Goal: Obtain resource: Download file/media

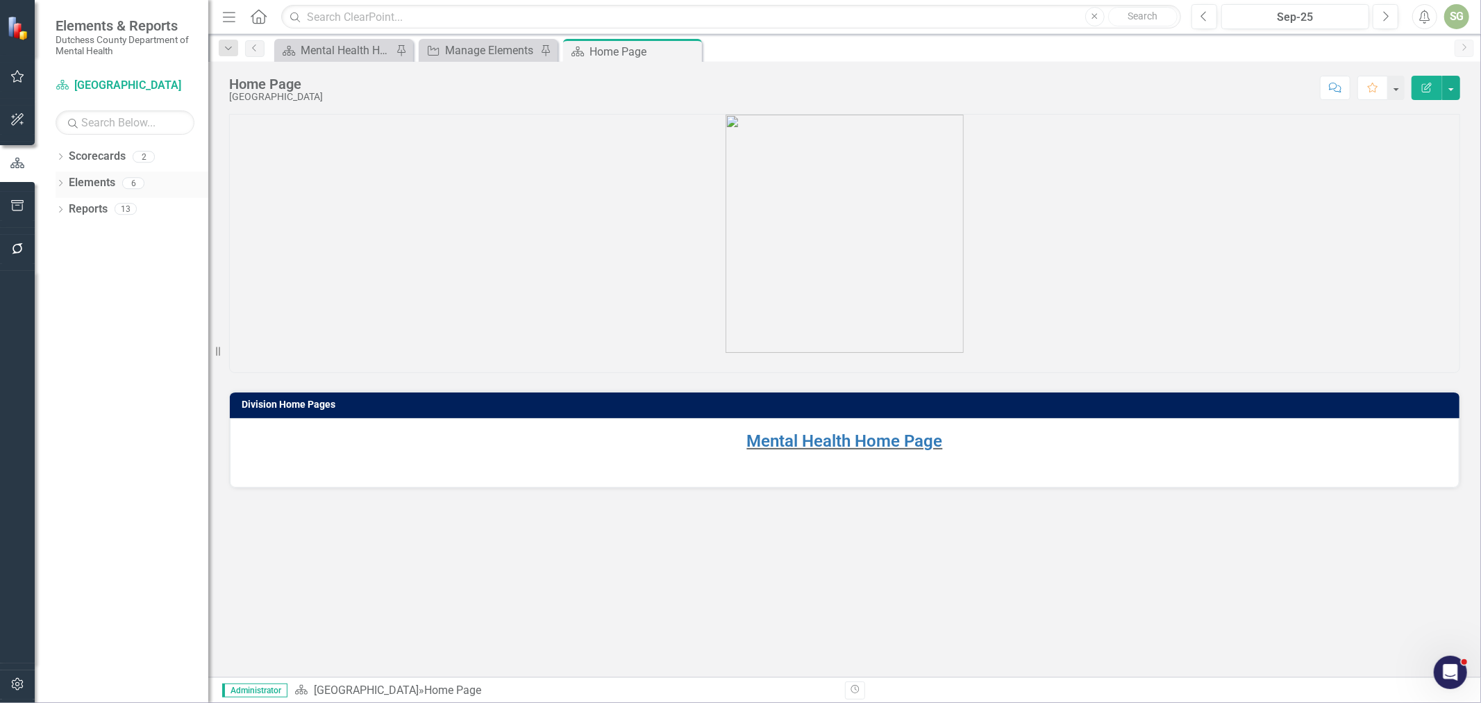
click at [58, 185] on icon "Dropdown" at bounding box center [61, 185] width 10 height 8
click at [98, 233] on link "Agency Agencies" at bounding box center [108, 236] width 65 height 16
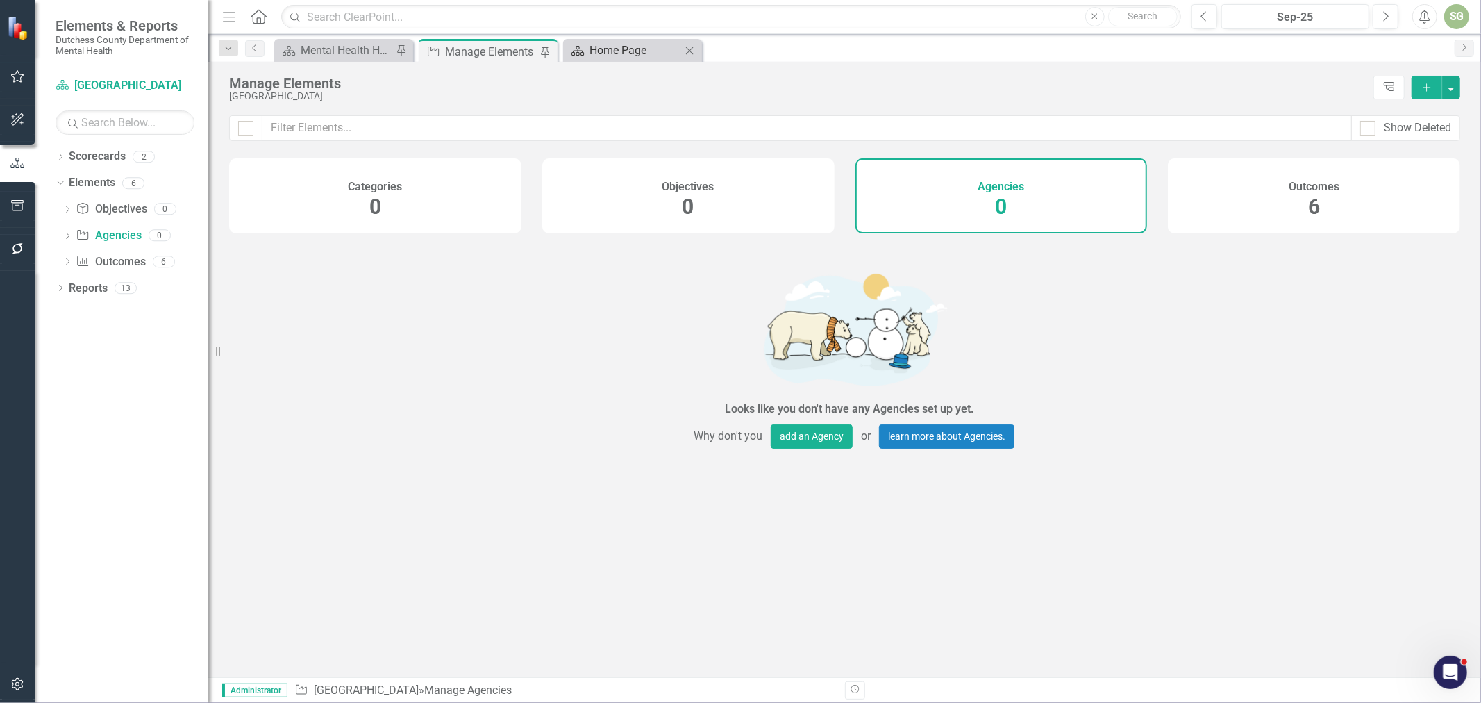
click at [605, 44] on div "Home Page" at bounding box center [636, 50] width 92 height 17
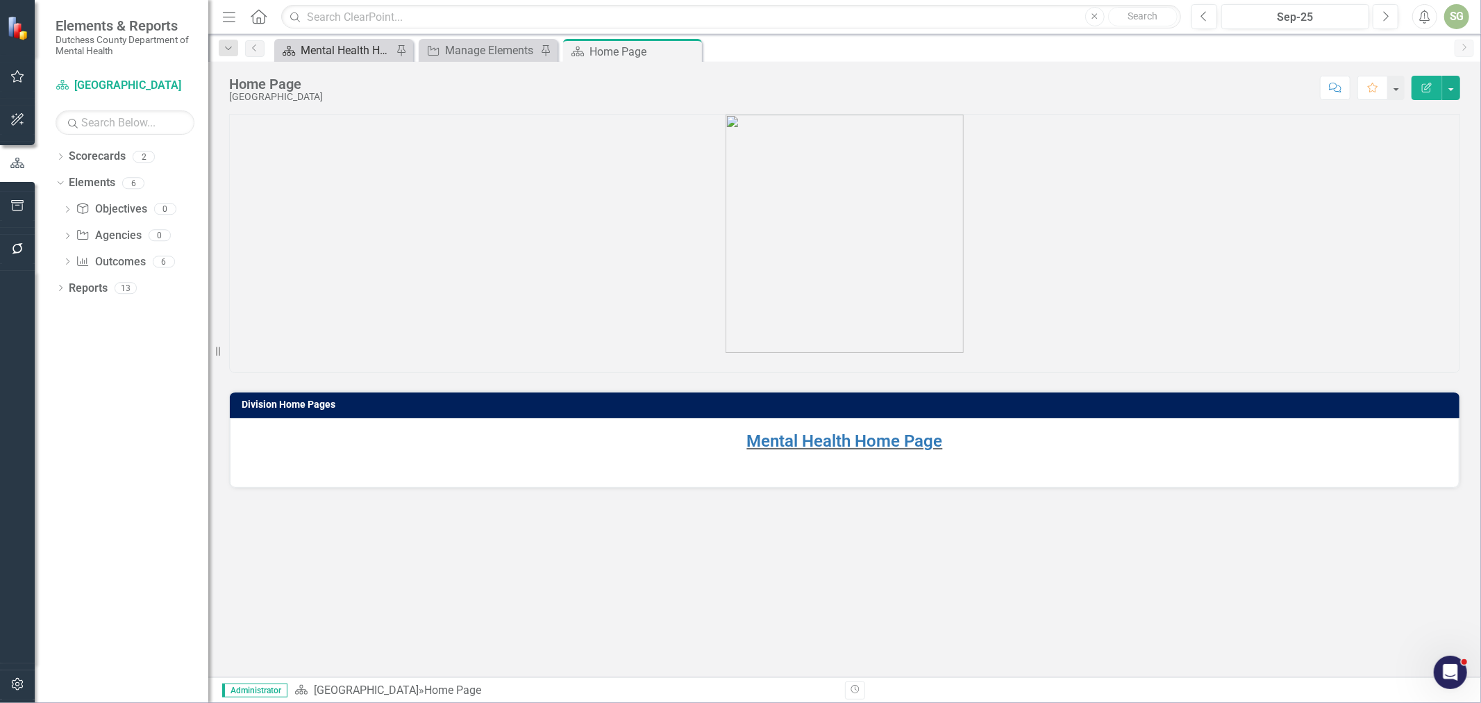
click at [316, 52] on div "Mental Health Home Page" at bounding box center [347, 50] width 92 height 17
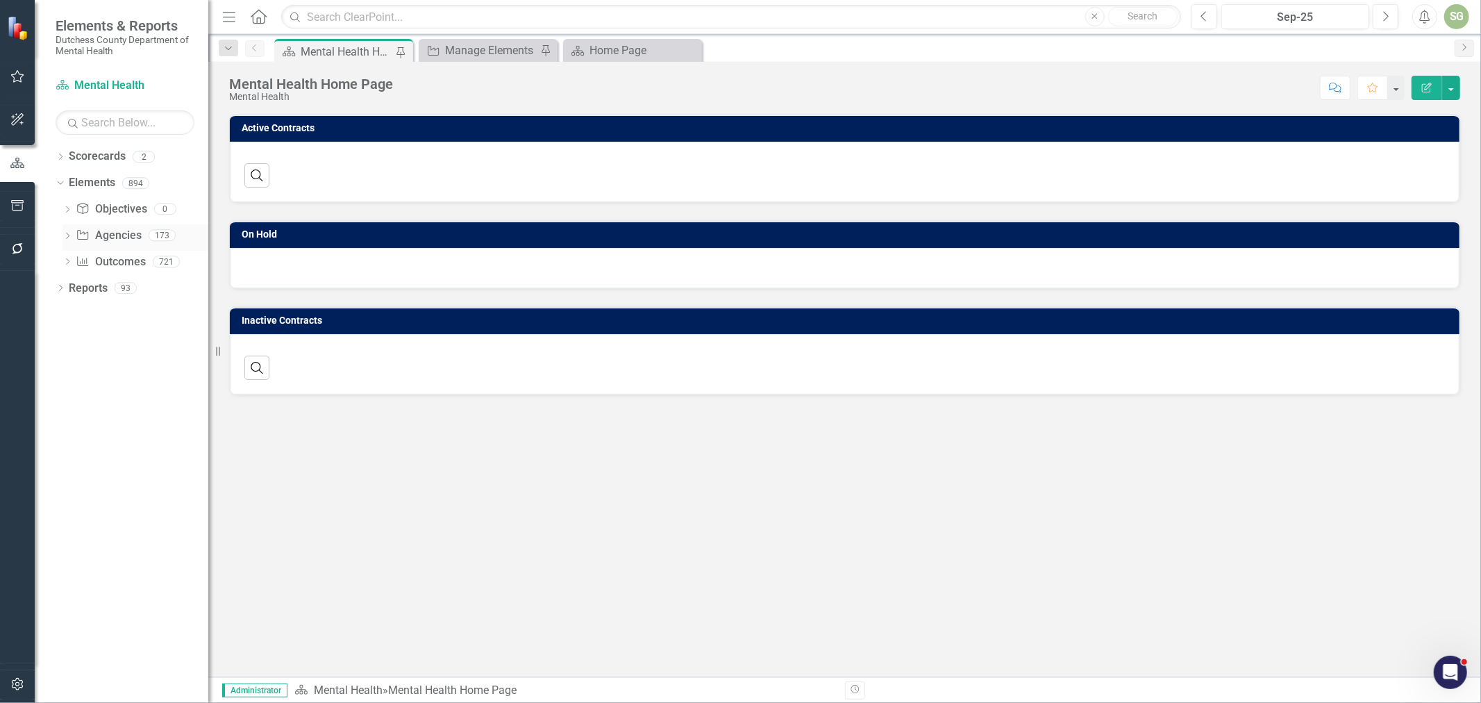
click at [69, 238] on icon "Dropdown" at bounding box center [68, 237] width 10 height 8
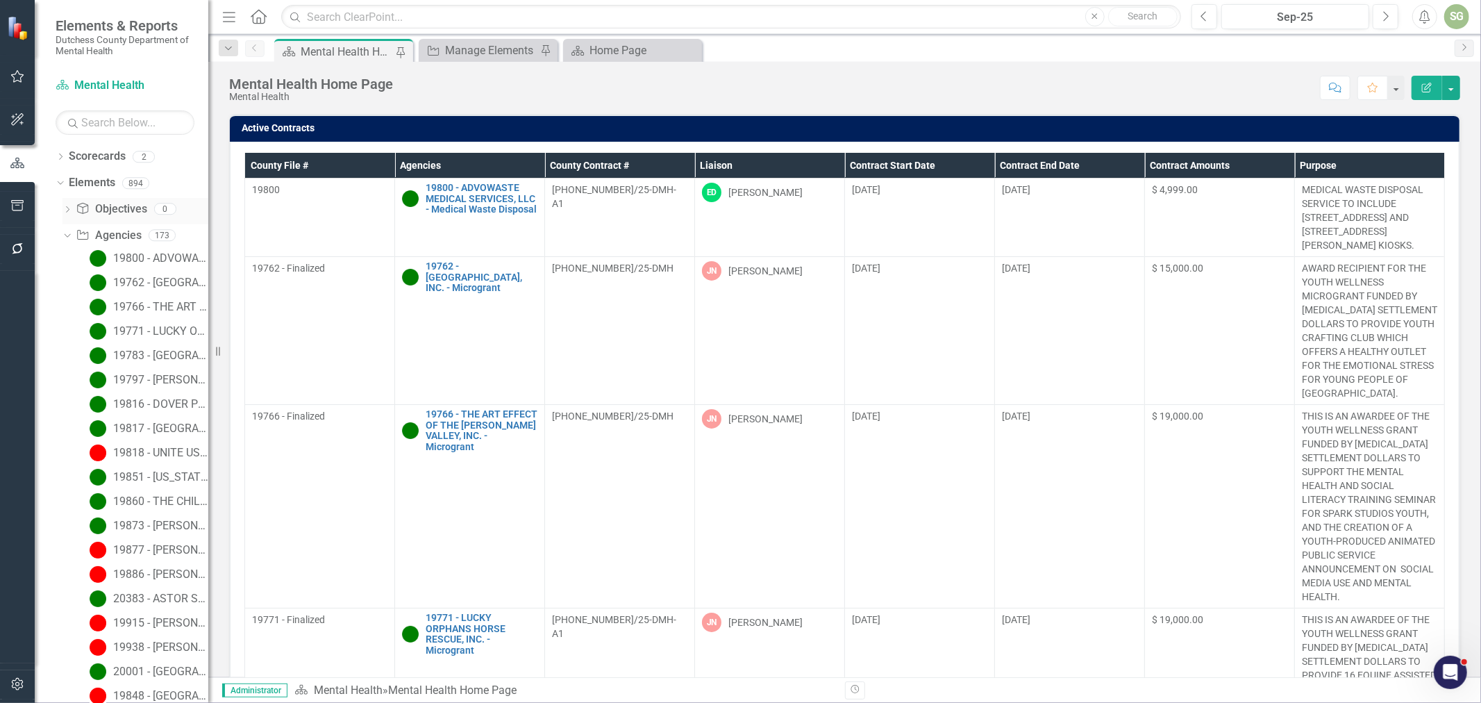
drag, startPoint x: 70, startPoint y: 236, endPoint x: 67, endPoint y: 223, distance: 13.6
click at [69, 236] on div "Dropdown" at bounding box center [65, 235] width 12 height 10
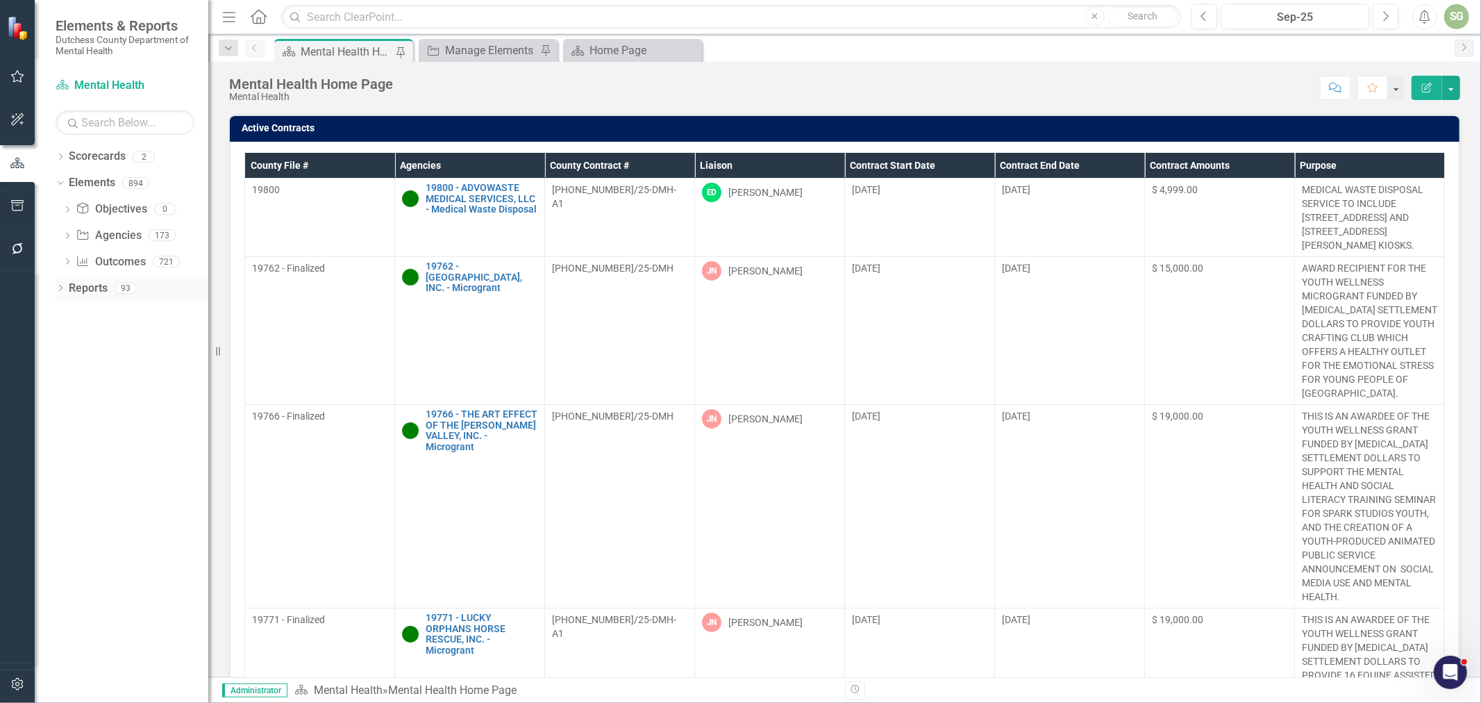
click at [63, 292] on icon "Dropdown" at bounding box center [61, 289] width 10 height 8
click at [100, 385] on link "Agency Agencies" at bounding box center [107, 389] width 65 height 16
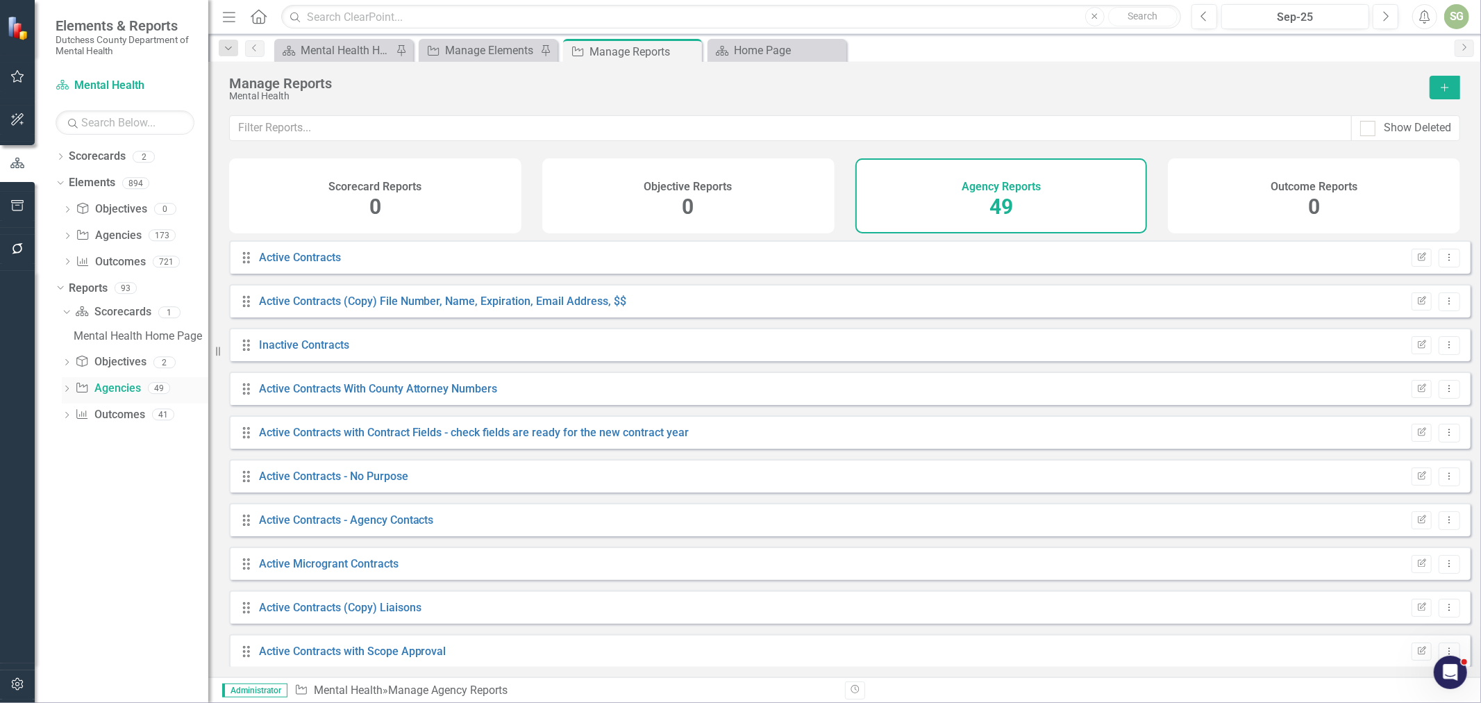
click at [65, 390] on icon "Dropdown" at bounding box center [67, 390] width 10 height 8
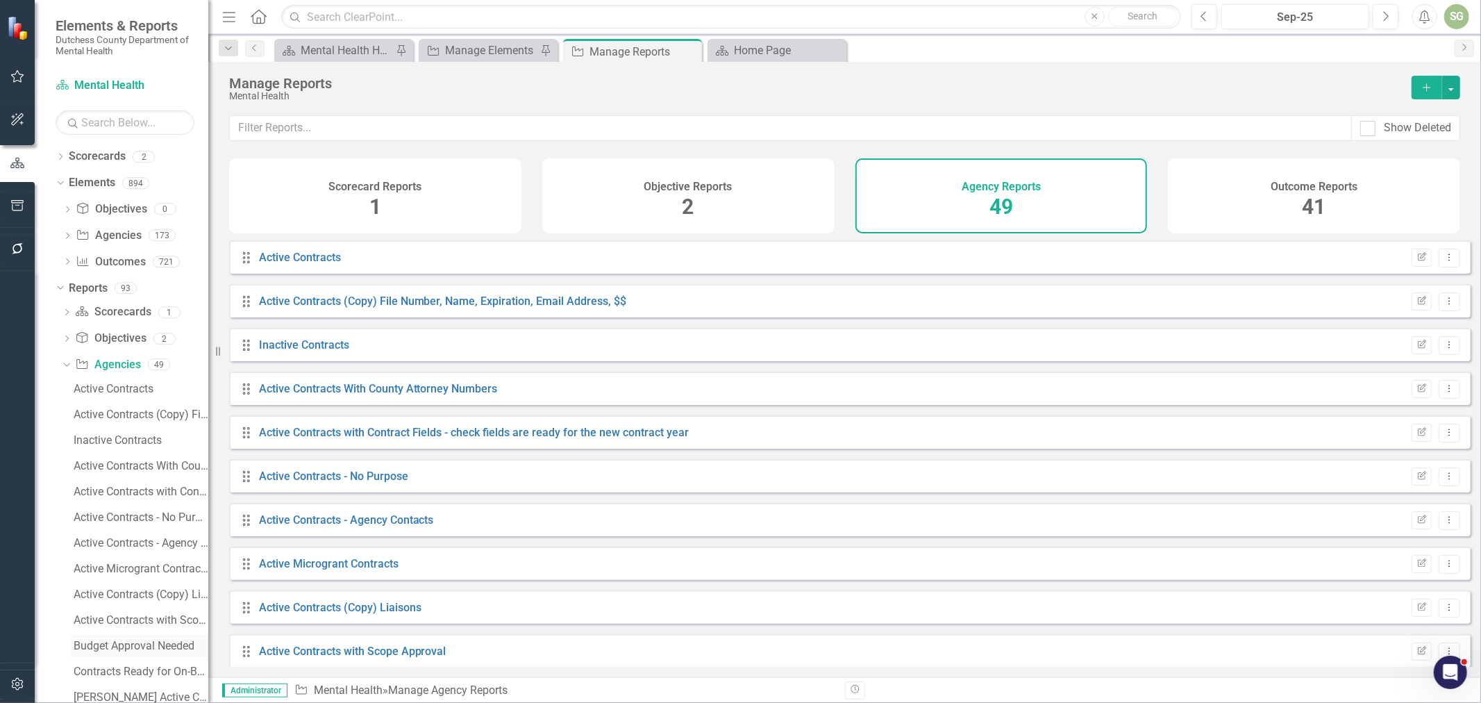
click at [126, 638] on link "Budget Approval Needed" at bounding box center [139, 646] width 138 height 22
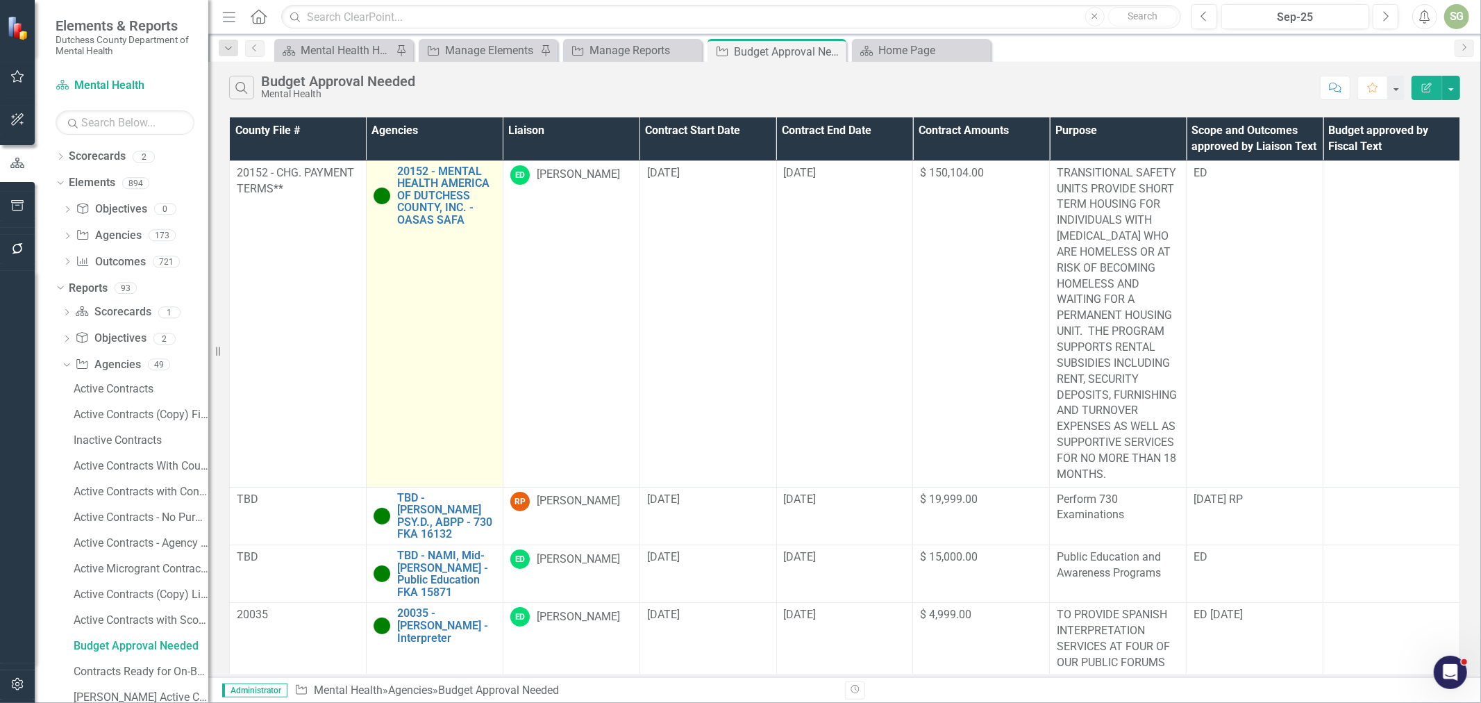
click at [417, 234] on td "20152 - MENTAL HEALTH AMERICA OF DUTCHESS COUNTY, INC. - OASAS SAFA Link Map Vi…" at bounding box center [434, 323] width 137 height 326
click at [426, 224] on link "20152 - MENTAL HEALTH AMERICA OF DUTCHESS COUNTY, INC. - OASAS SAFA" at bounding box center [446, 195] width 99 height 61
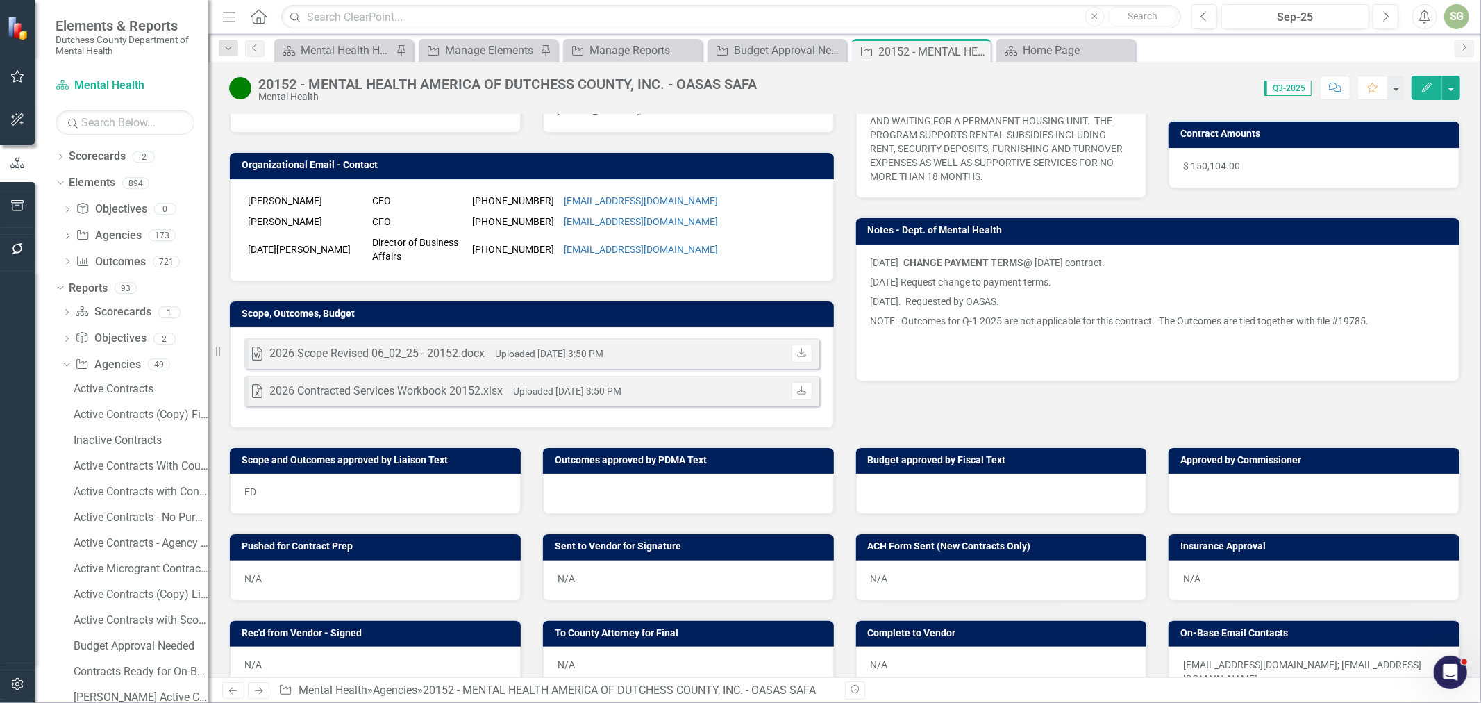
scroll to position [231, 0]
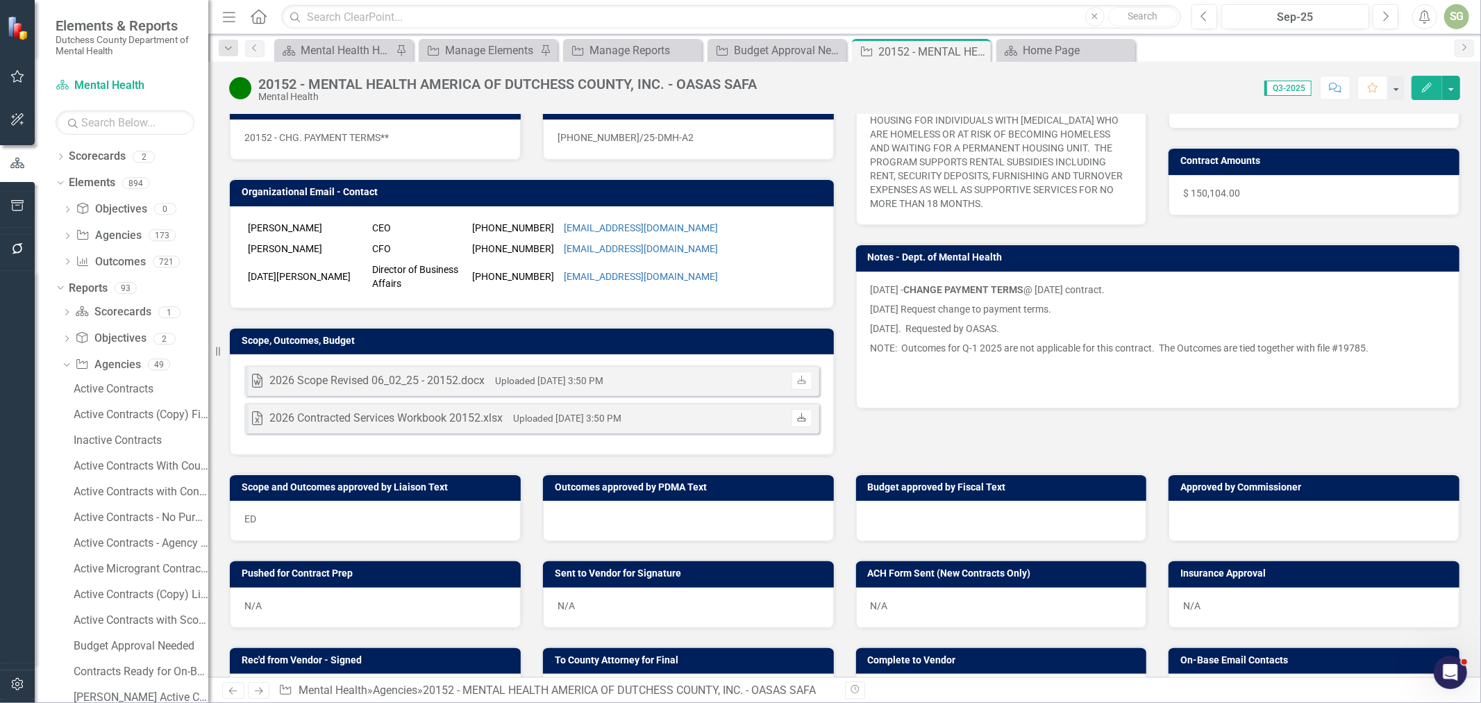
click at [804, 427] on link "Download" at bounding box center [802, 418] width 20 height 18
click at [981, 47] on icon "Close" at bounding box center [978, 51] width 14 height 11
click at [832, 52] on icon "Close" at bounding box center [833, 51] width 14 height 11
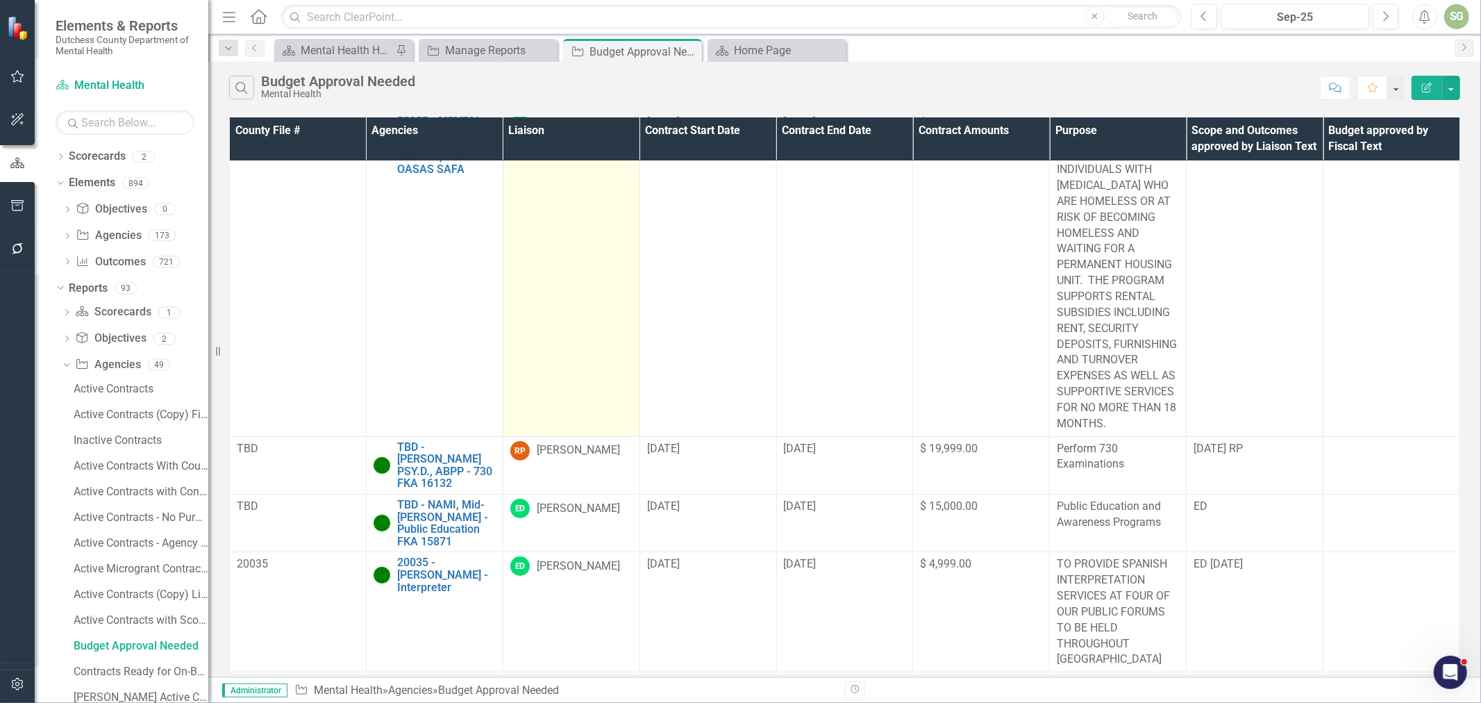
scroll to position [77, 0]
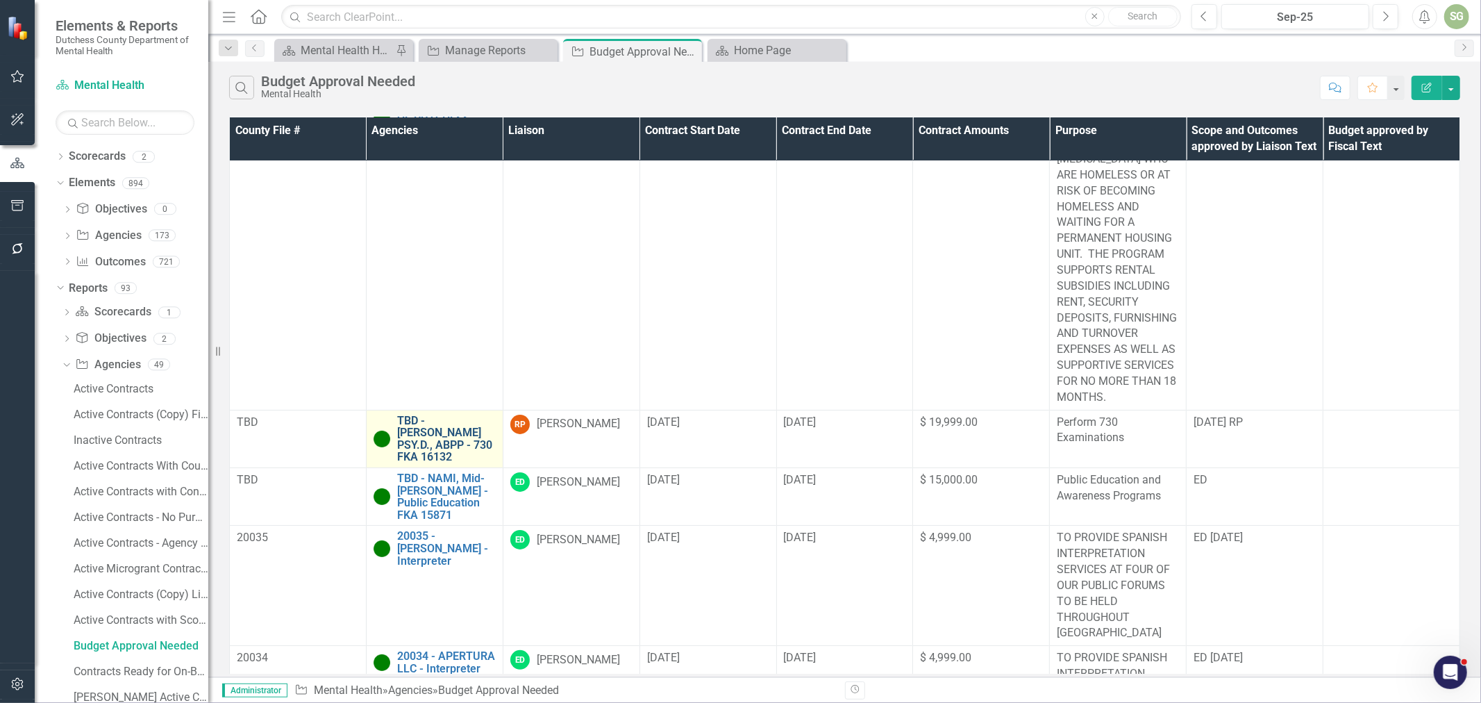
click at [463, 450] on link "TBD - [PERSON_NAME] PSY.D., ABPP - 730 FKA 16132" at bounding box center [446, 439] width 99 height 49
